Goal: Task Accomplishment & Management: Use online tool/utility

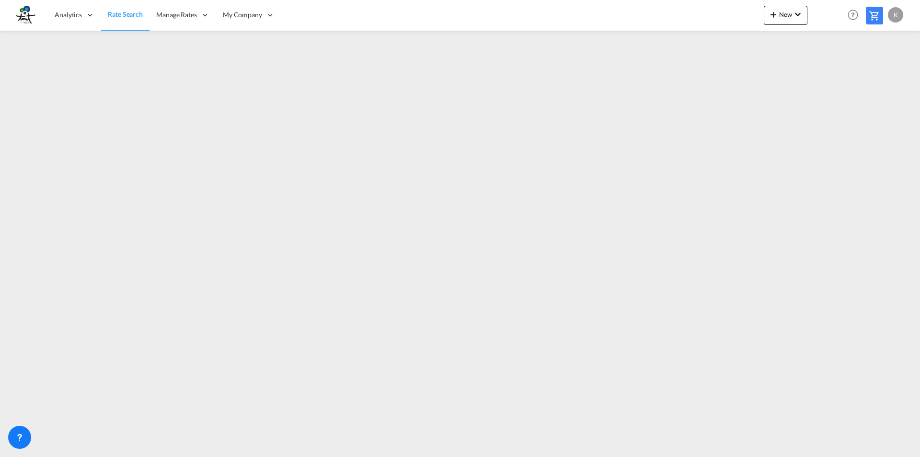
click at [870, 17] on md-icon at bounding box center [875, 16] width 12 height 12
click at [796, 16] on md-icon "icon-chevron-down" at bounding box center [798, 15] width 12 height 12
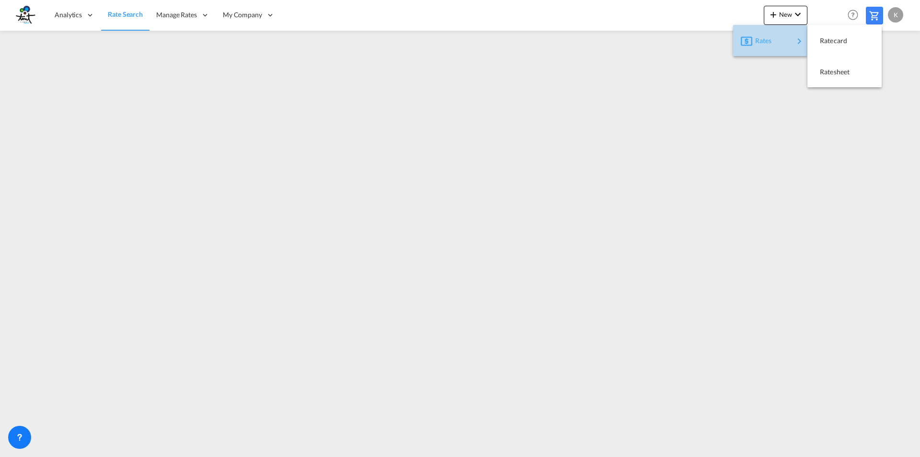
click at [784, 40] on div "Rates" at bounding box center [775, 41] width 38 height 24
click at [206, 19] on md-backdrop at bounding box center [460, 228] width 920 height 457
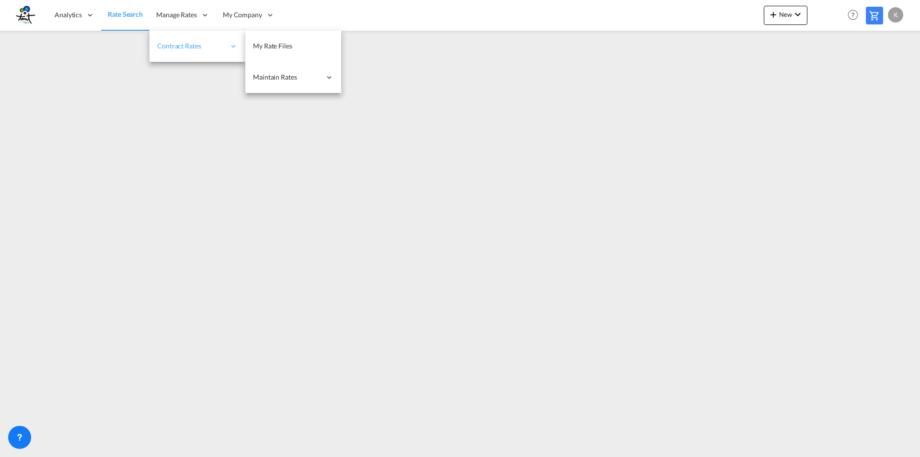
click at [229, 47] on icon at bounding box center [233, 46] width 9 height 9
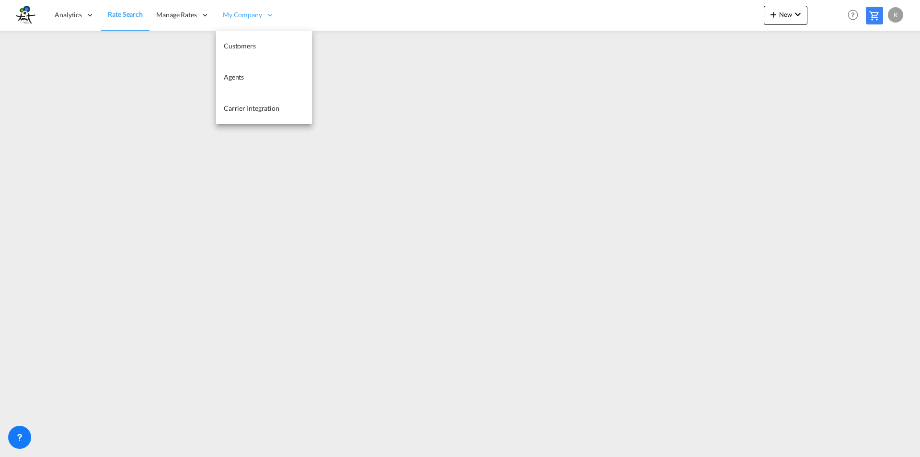
click at [267, 16] on icon at bounding box center [270, 15] width 9 height 9
click at [233, 75] on span "Agents" at bounding box center [234, 77] width 20 height 8
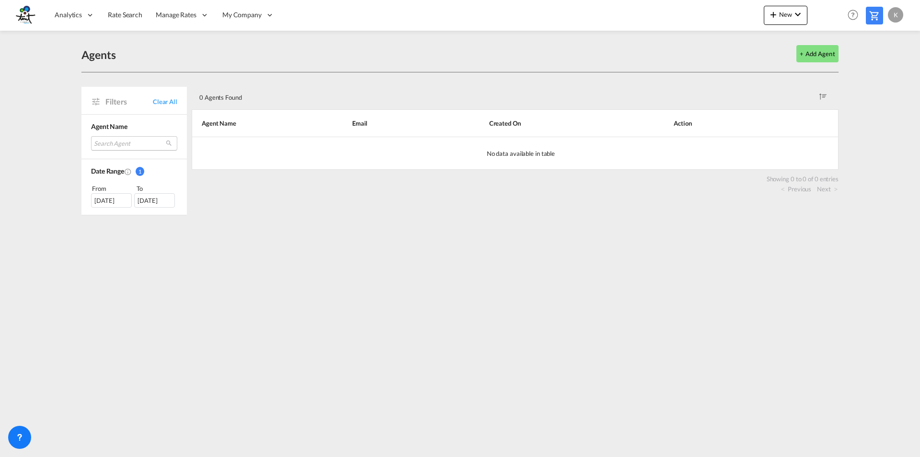
click at [148, 149] on md-select "Search Agent No Result Match Found" at bounding box center [134, 143] width 86 height 14
click at [162, 144] on input "search" at bounding box center [146, 144] width 103 height 9
click at [821, 51] on md-backdrop at bounding box center [460, 228] width 920 height 457
click at [817, 51] on button "+ Add Agent" at bounding box center [818, 53] width 42 height 17
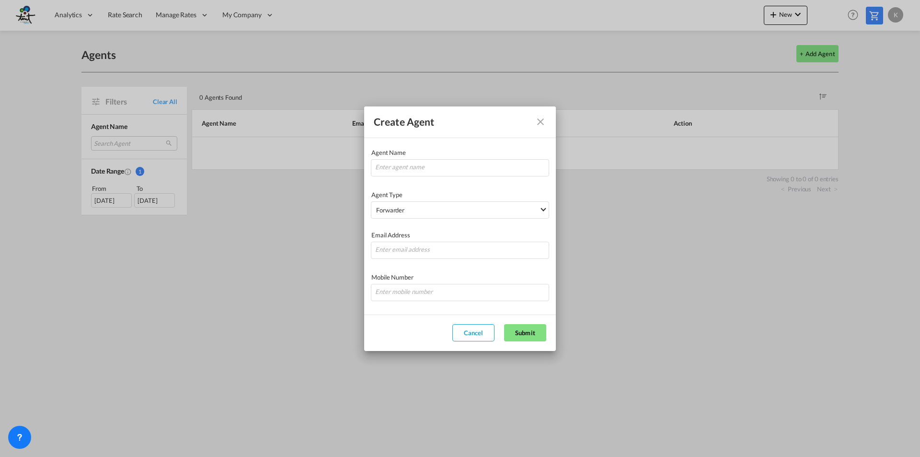
click at [538, 122] on md-icon "icon-close fg-AAA8AD" at bounding box center [541, 122] width 12 height 12
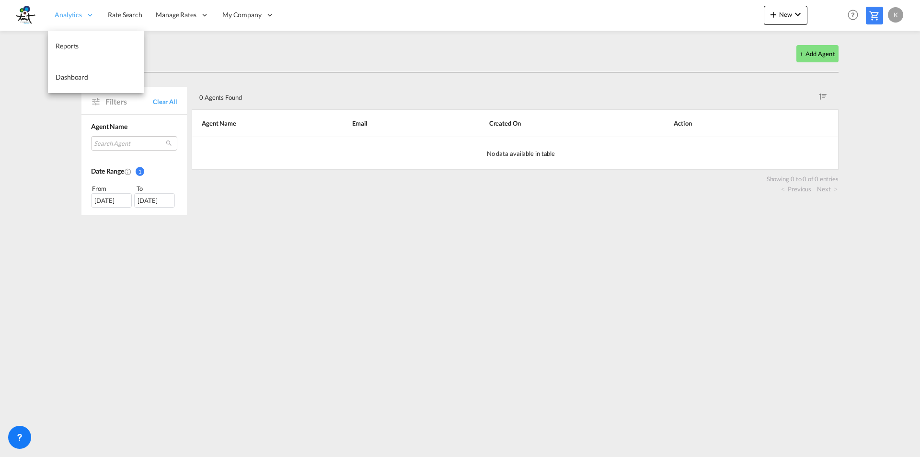
click at [78, 12] on span "Analytics" at bounding box center [68, 15] width 27 height 10
click at [70, 78] on span "Dashboard" at bounding box center [72, 77] width 33 height 8
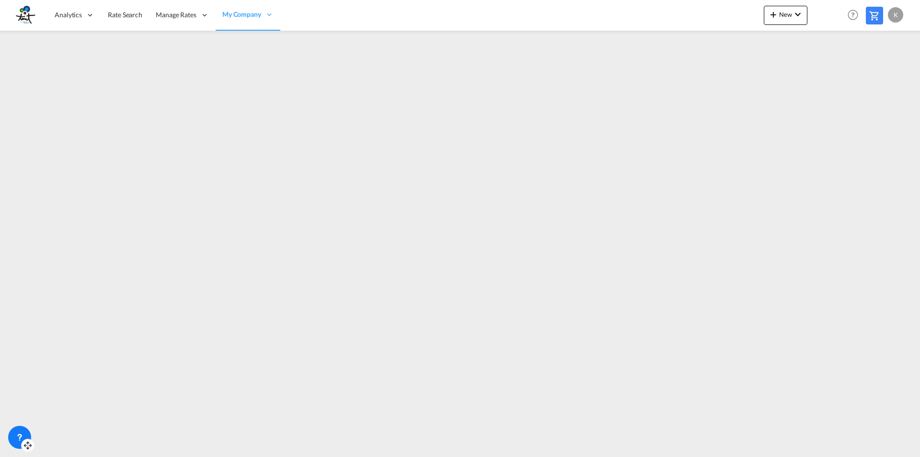
click at [15, 435] on icon at bounding box center [20, 437] width 10 height 10
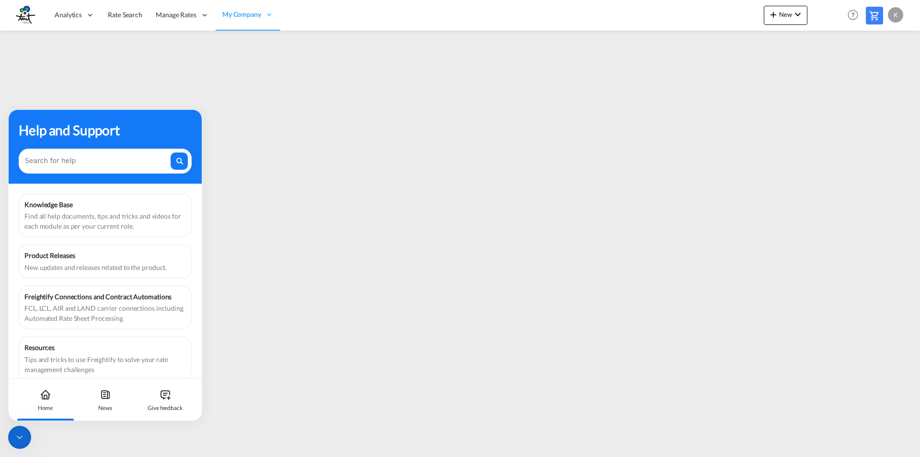
click at [89, 217] on div "Find all help documents, tips and tricks and videos for each module as per your…" at bounding box center [105, 221] width 162 height 20
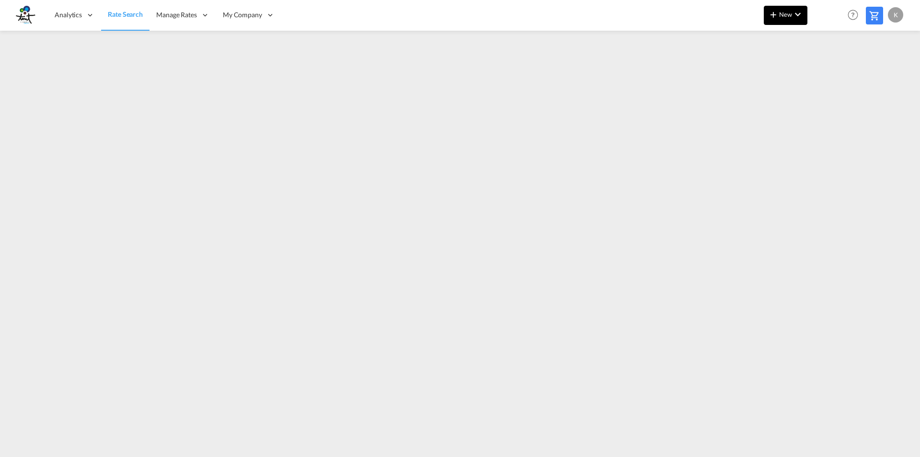
click at [802, 16] on md-icon "icon-chevron-down" at bounding box center [798, 15] width 12 height 12
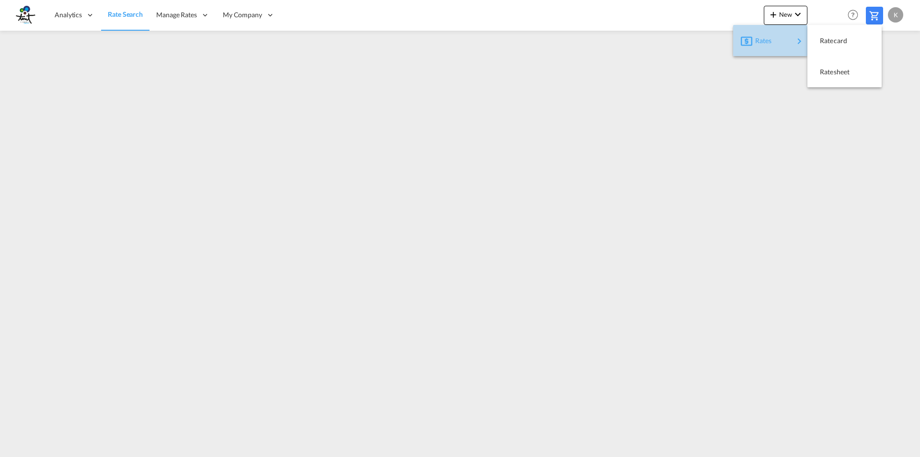
click at [796, 42] on md-icon "icon-chevron-right" at bounding box center [800, 41] width 12 height 12
click at [829, 39] on span "Ratecard" at bounding box center [825, 40] width 11 height 19
